Goal: Information Seeking & Learning: Learn about a topic

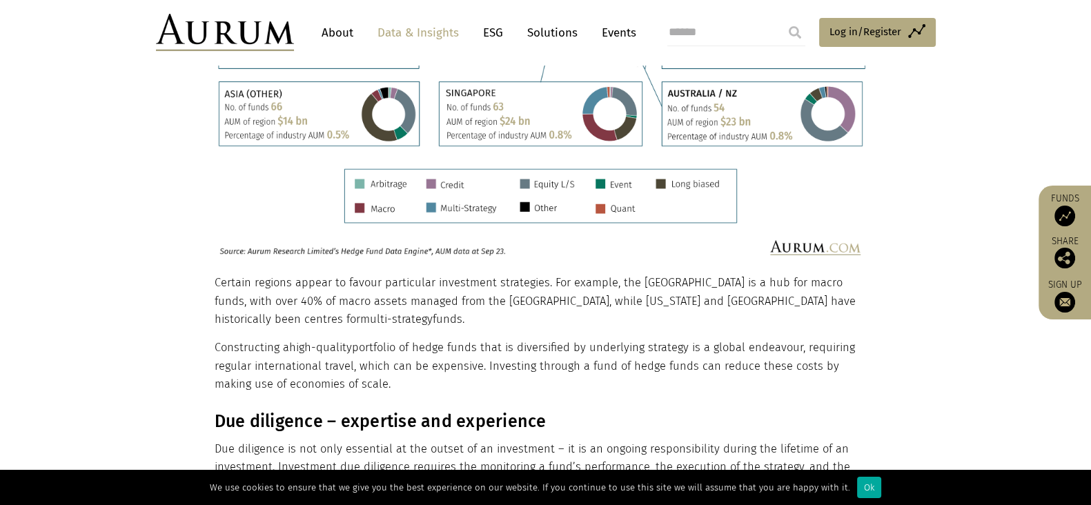
click at [576, 274] on p "Certain regions appear to favour particular investment strategies. For example,…" at bounding box center [544, 301] width 659 height 55
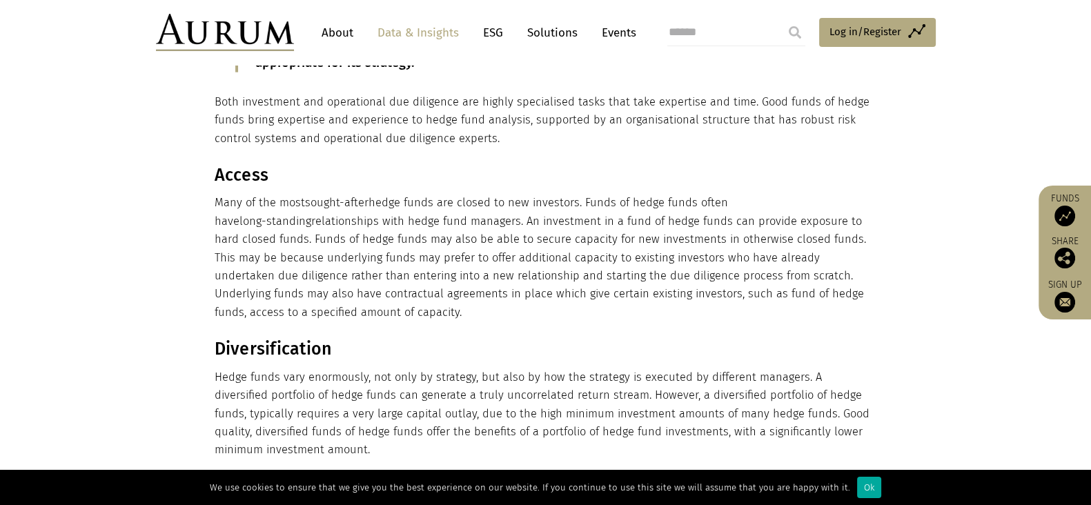
scroll to position [4151, 0]
click at [321, 197] on span "sought-after" at bounding box center [336, 203] width 63 height 13
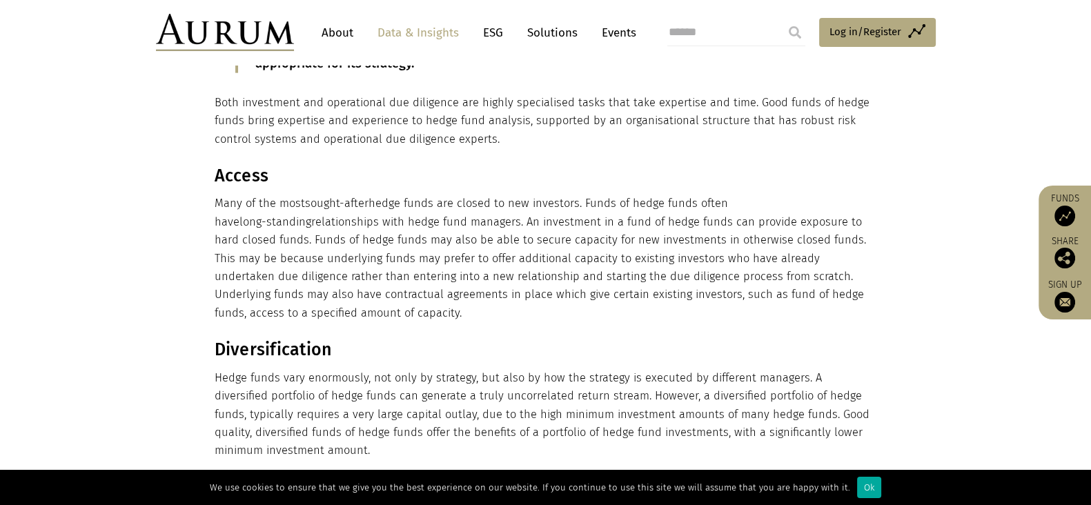
click at [480, 262] on p "Many of the most sought-after hedge funds are closed to new investors. Funds of…" at bounding box center [544, 259] width 659 height 128
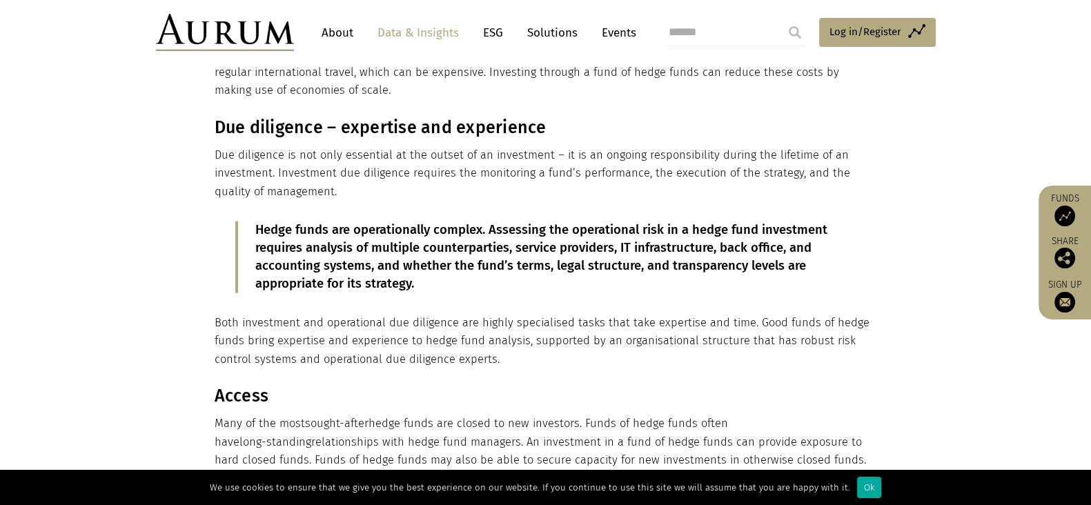
scroll to position [3924, 0]
